Goal: Information Seeking & Learning: Learn about a topic

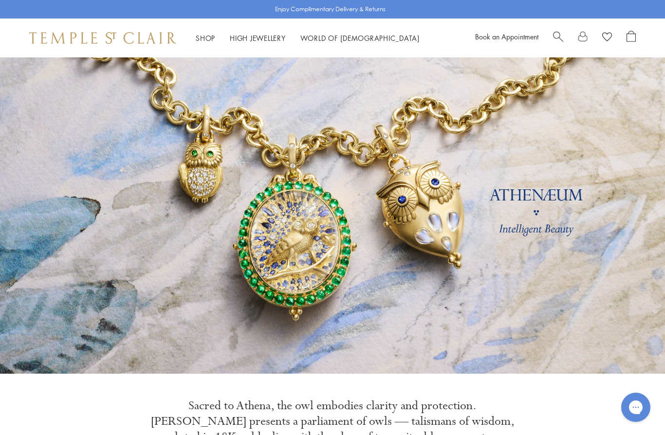
click at [265, 37] on link "High Jewellery High Jewellery" at bounding box center [258, 38] width 56 height 10
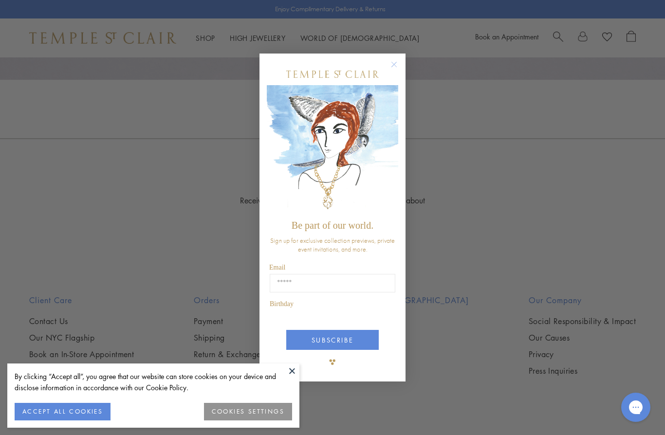
scroll to position [808, 0]
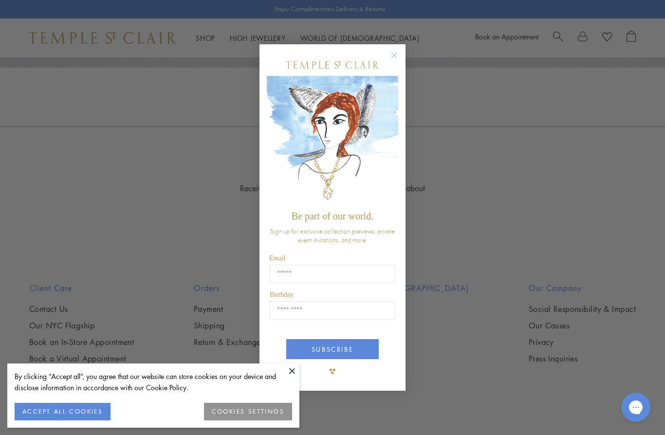
click at [393, 135] on img "POPUP Form" at bounding box center [332, 141] width 131 height 130
click at [404, 66] on button "Close dialog" at bounding box center [399, 60] width 12 height 12
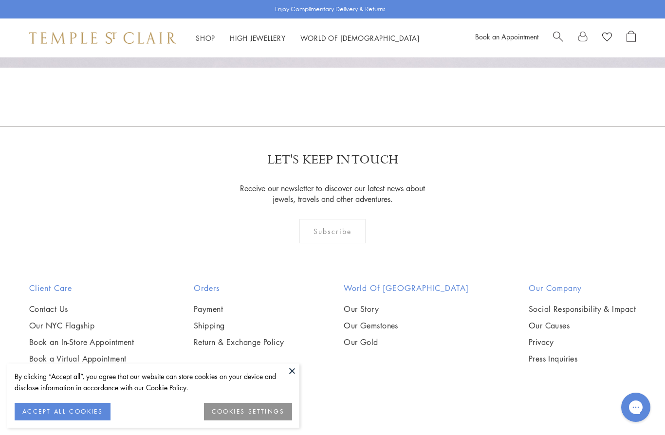
click at [415, 327] on link "Our Gemstones" at bounding box center [406, 325] width 125 height 11
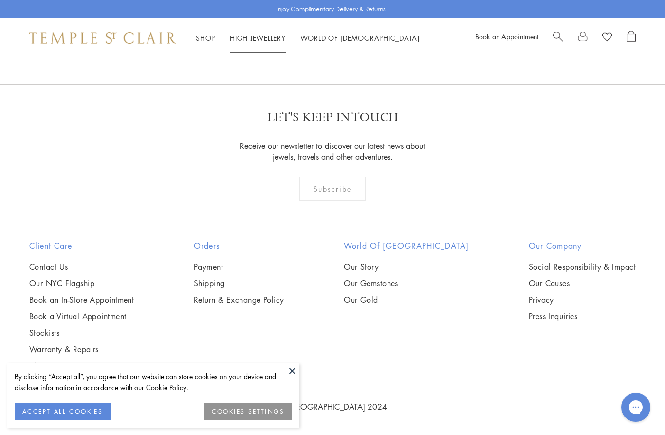
click at [266, 35] on link "High Jewellery High Jewellery" at bounding box center [258, 38] width 56 height 10
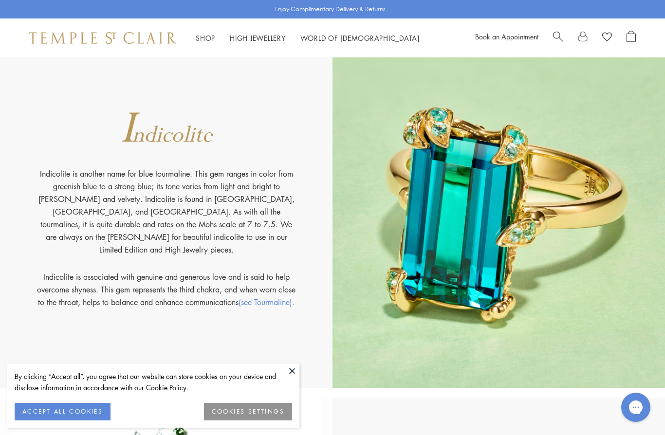
scroll to position [3536, 0]
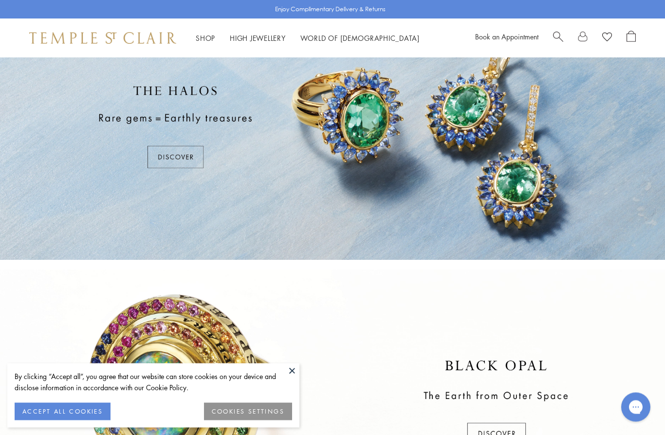
scroll to position [38, 0]
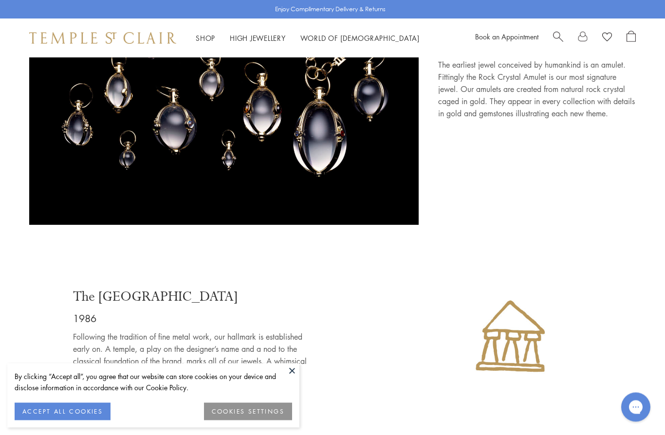
scroll to position [1016, 0]
